Goal: Find specific page/section: Find specific page/section

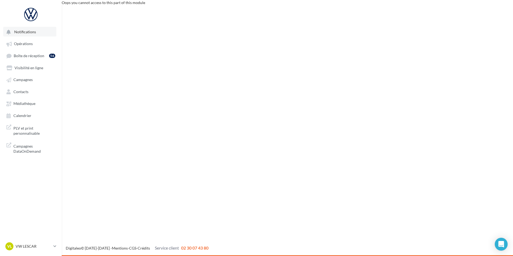
click at [35, 37] on button "Notifications" at bounding box center [29, 32] width 53 height 10
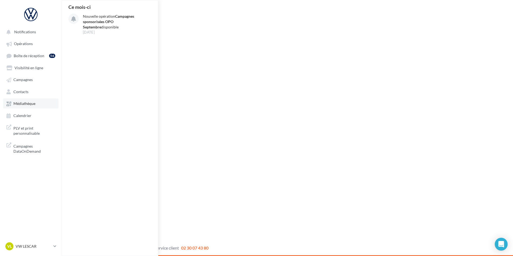
click at [30, 101] on link "Médiathèque" at bounding box center [30, 104] width 55 height 10
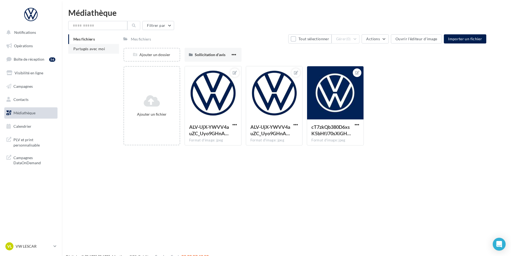
click at [96, 50] on span "Partagés avec moi" at bounding box center [89, 48] width 32 height 5
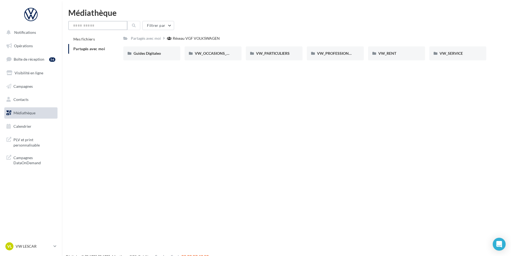
click at [99, 25] on input "text" at bounding box center [97, 25] width 59 height 9
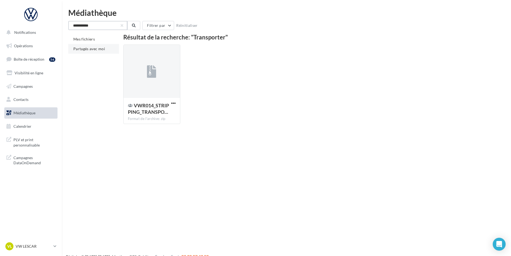
type input "**********"
click at [98, 48] on span "Partagés avec moi" at bounding box center [89, 48] width 32 height 5
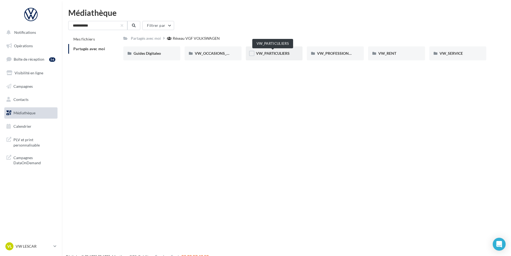
click at [285, 54] on span "VW_PARTICULIERS" at bounding box center [273, 53] width 34 height 5
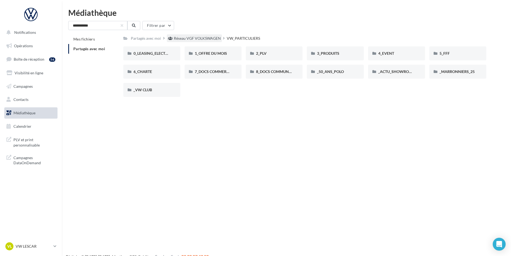
click at [204, 40] on div "Réseau VGF VOLKSWAGEN" at bounding box center [197, 38] width 47 height 5
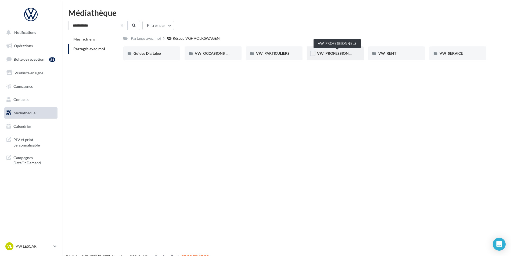
click at [330, 52] on span "VW_PROFESSIONNELS" at bounding box center [337, 53] width 41 height 5
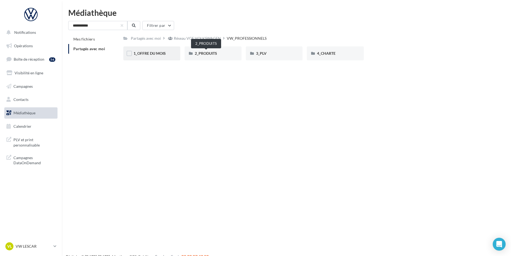
click at [170, 54] on div "1_OFFRE DU MOIS" at bounding box center [151, 53] width 57 height 14
click at [206, 54] on span "RS_PRO_Sept25" at bounding box center [208, 53] width 27 height 5
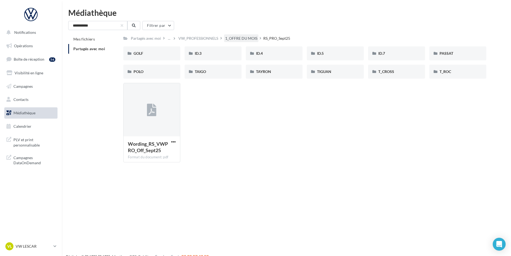
click at [236, 35] on div "1_OFFRE DU MOIS" at bounding box center [241, 38] width 34 height 8
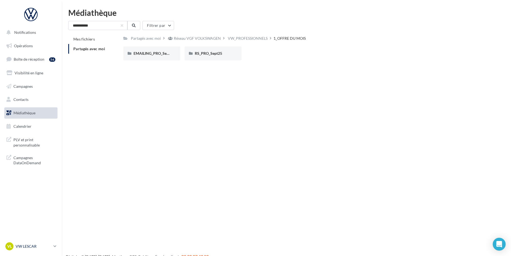
click at [48, 242] on link "VL VW LESCAR vw-les-tri" at bounding box center [30, 246] width 53 height 10
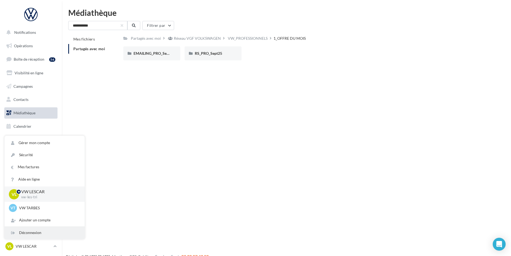
click at [38, 230] on div "Déconnexion" at bounding box center [45, 233] width 80 height 12
